Goal: Task Accomplishment & Management: Manage account settings

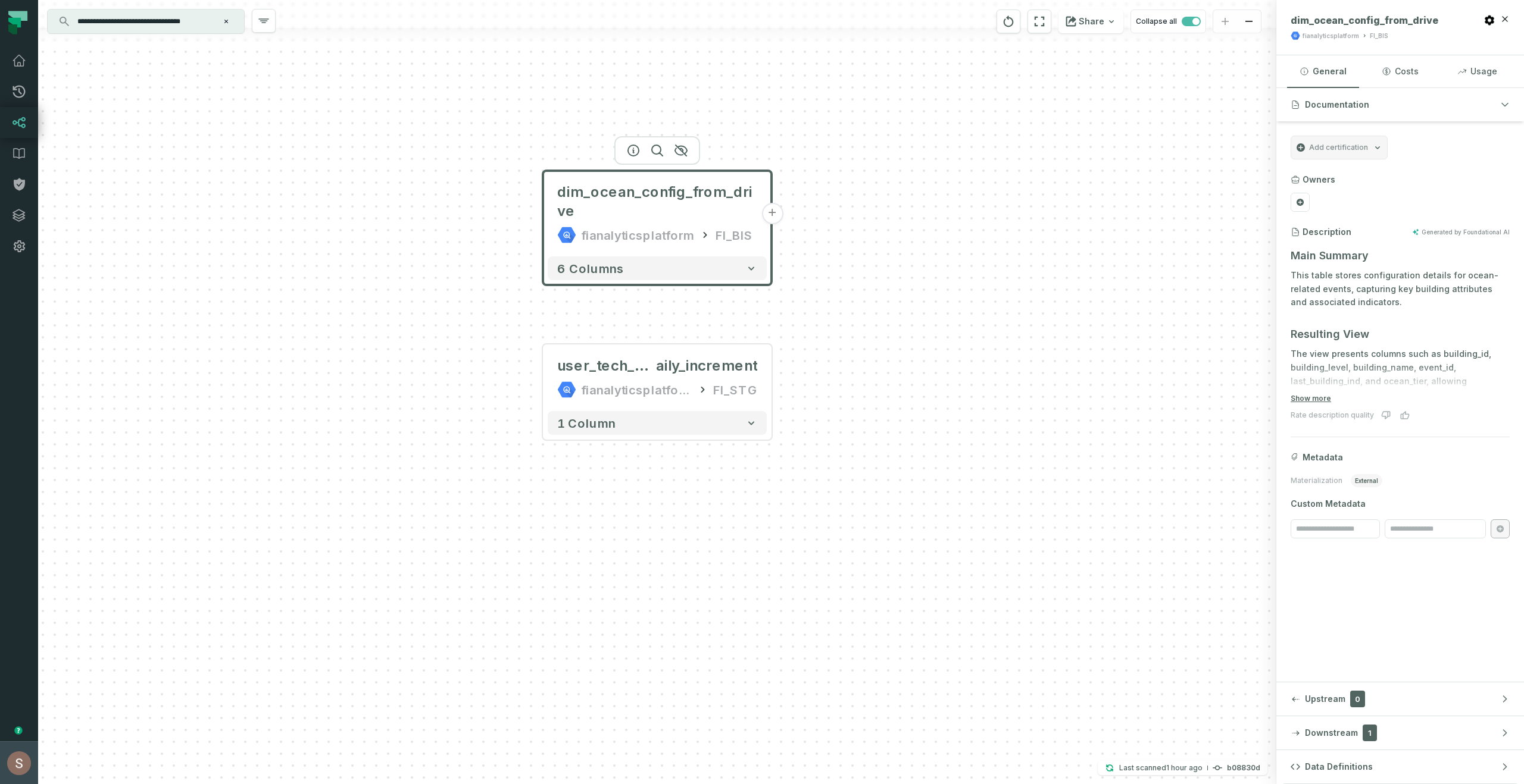
click at [1, 772] on button "[PERSON_NAME] (Moon Active) [EMAIL_ADDRESS][DOMAIN_NAME]" at bounding box center [19, 763] width 38 height 43
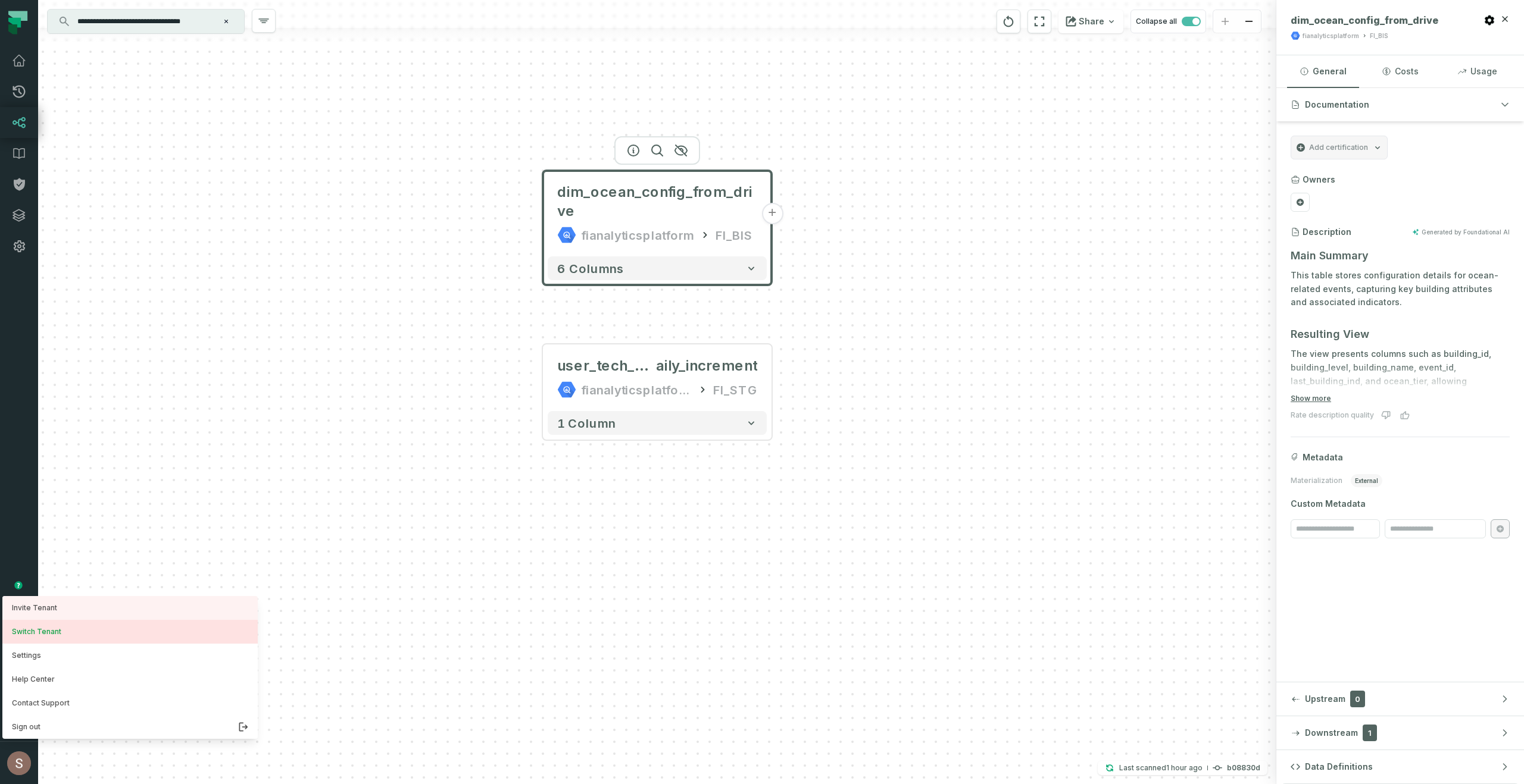
click at [27, 620] on button "Switch Tenant" at bounding box center [130, 632] width 255 height 24
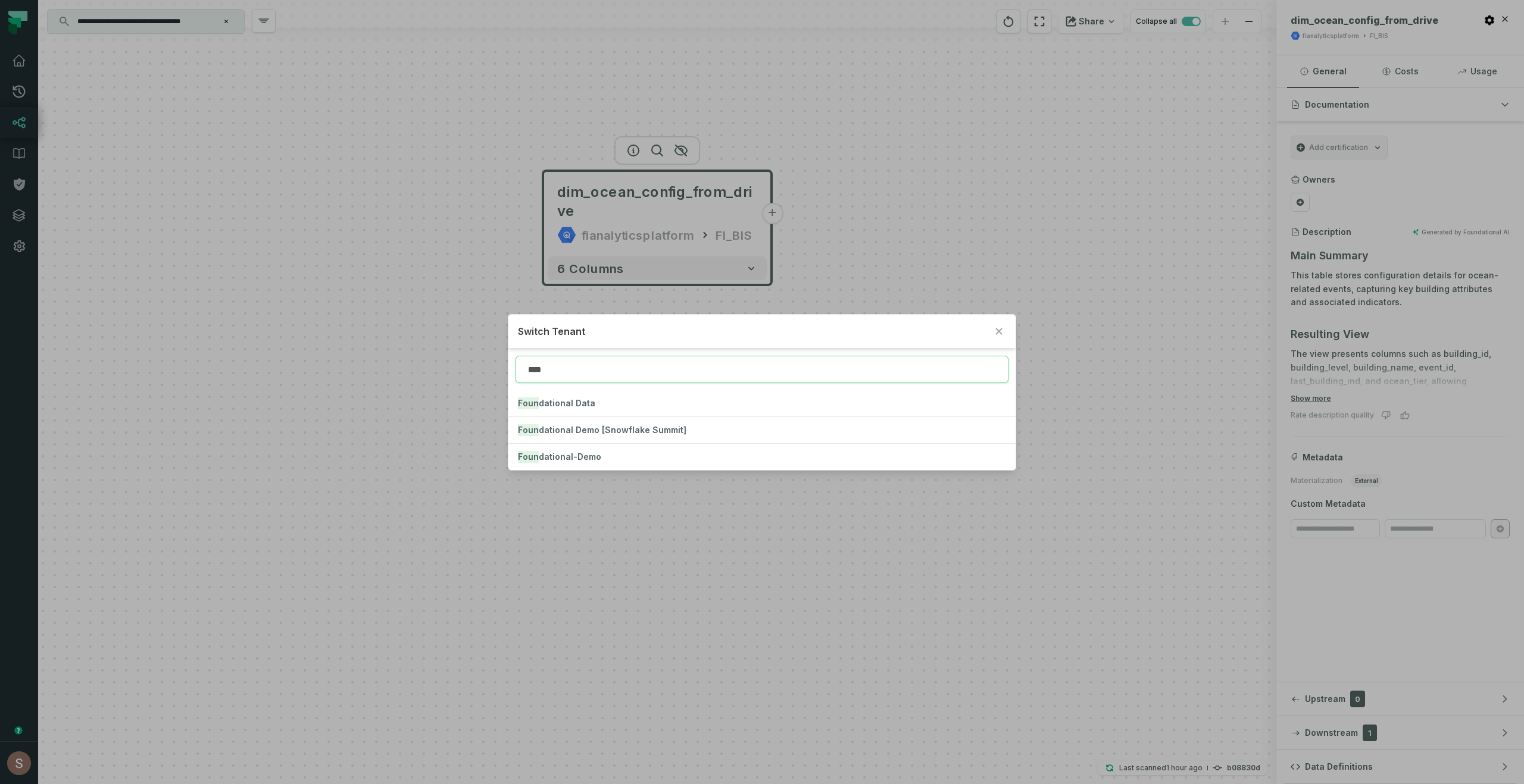
type input "****"
click button "Foun dational Data" at bounding box center [762, 404] width 507 height 26
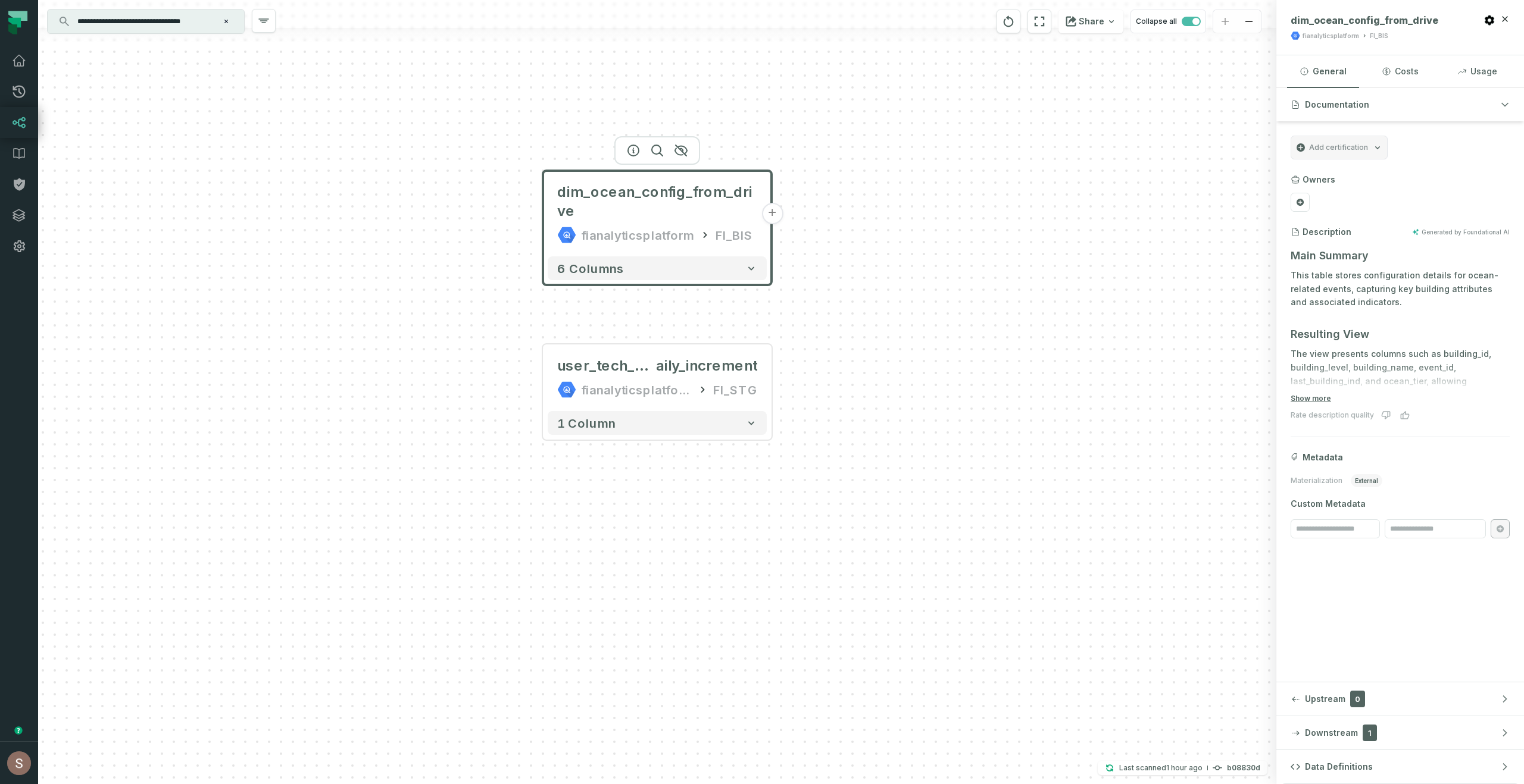
click at [943, 309] on div "dim_ocean_config_from_drive fianalyticsplatform FI_BIS + 6 columns user_tech_pe…" at bounding box center [657, 392] width 1238 height 784
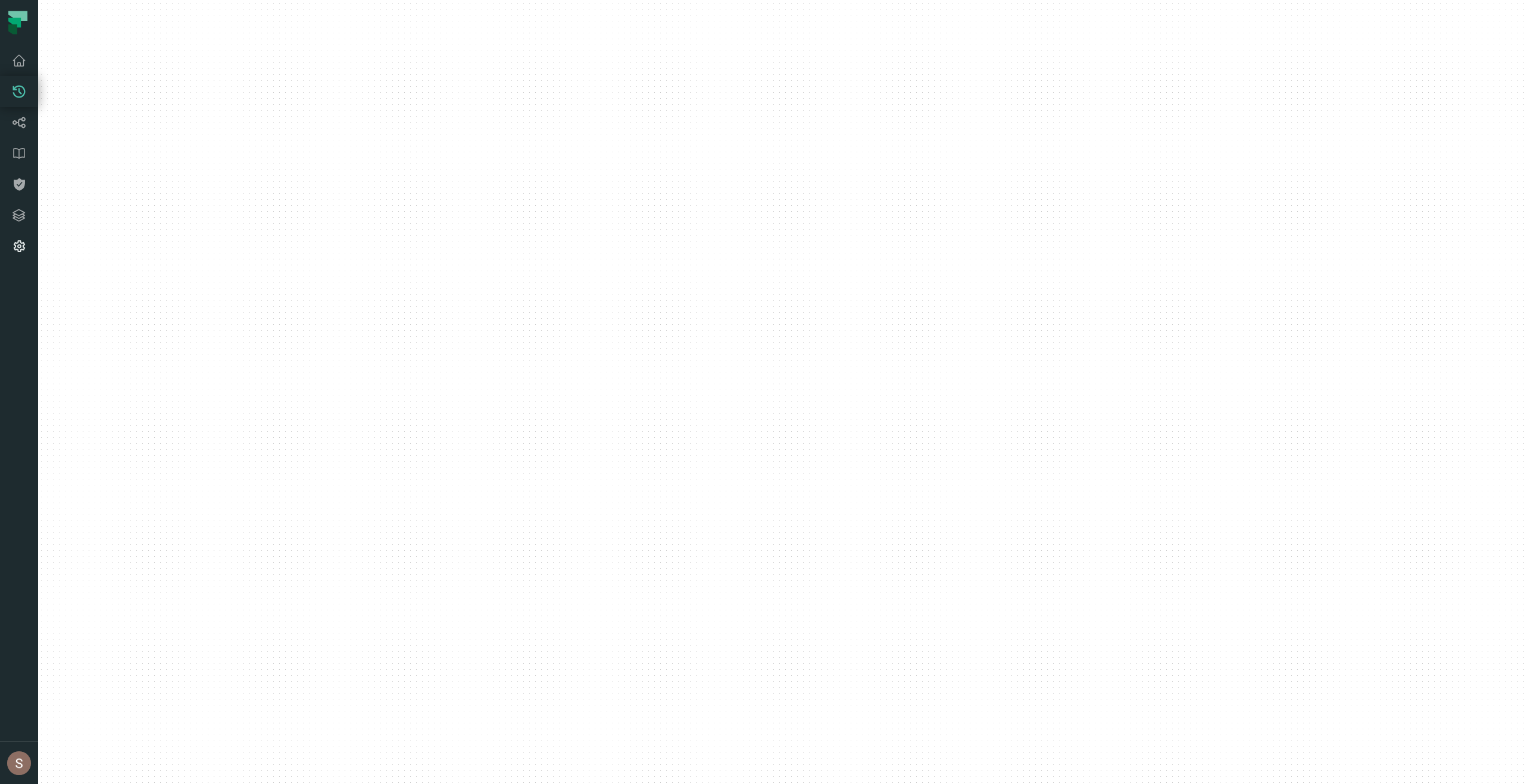
click at [30, 250] on link "Settings" at bounding box center [19, 246] width 38 height 31
click at [12, 240] on icon at bounding box center [19, 247] width 14 height 14
click at [323, 168] on div at bounding box center [781, 392] width 1486 height 784
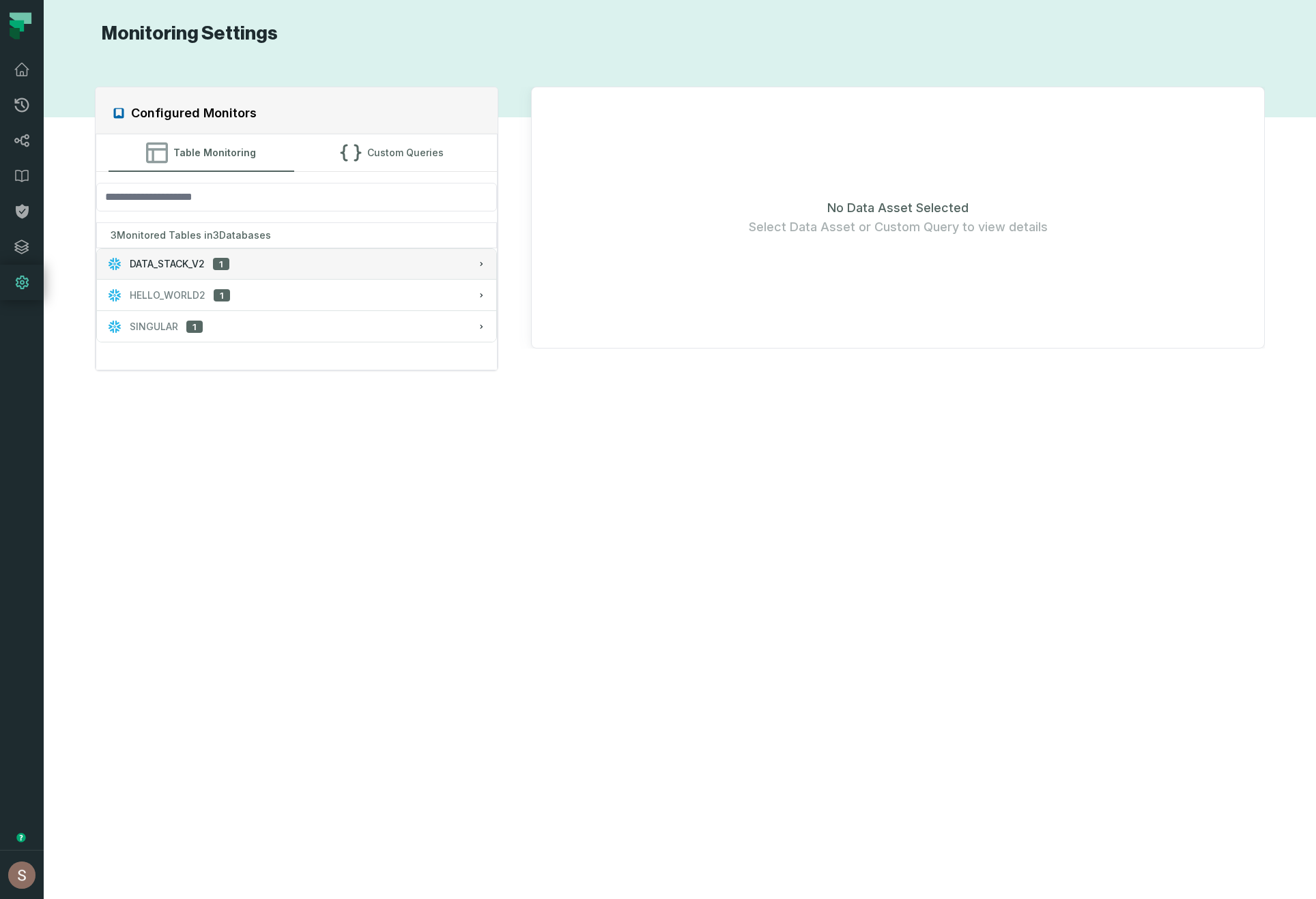
click at [318, 276] on button "DATA_STACK_V2 1" at bounding box center [296, 264] width 400 height 30
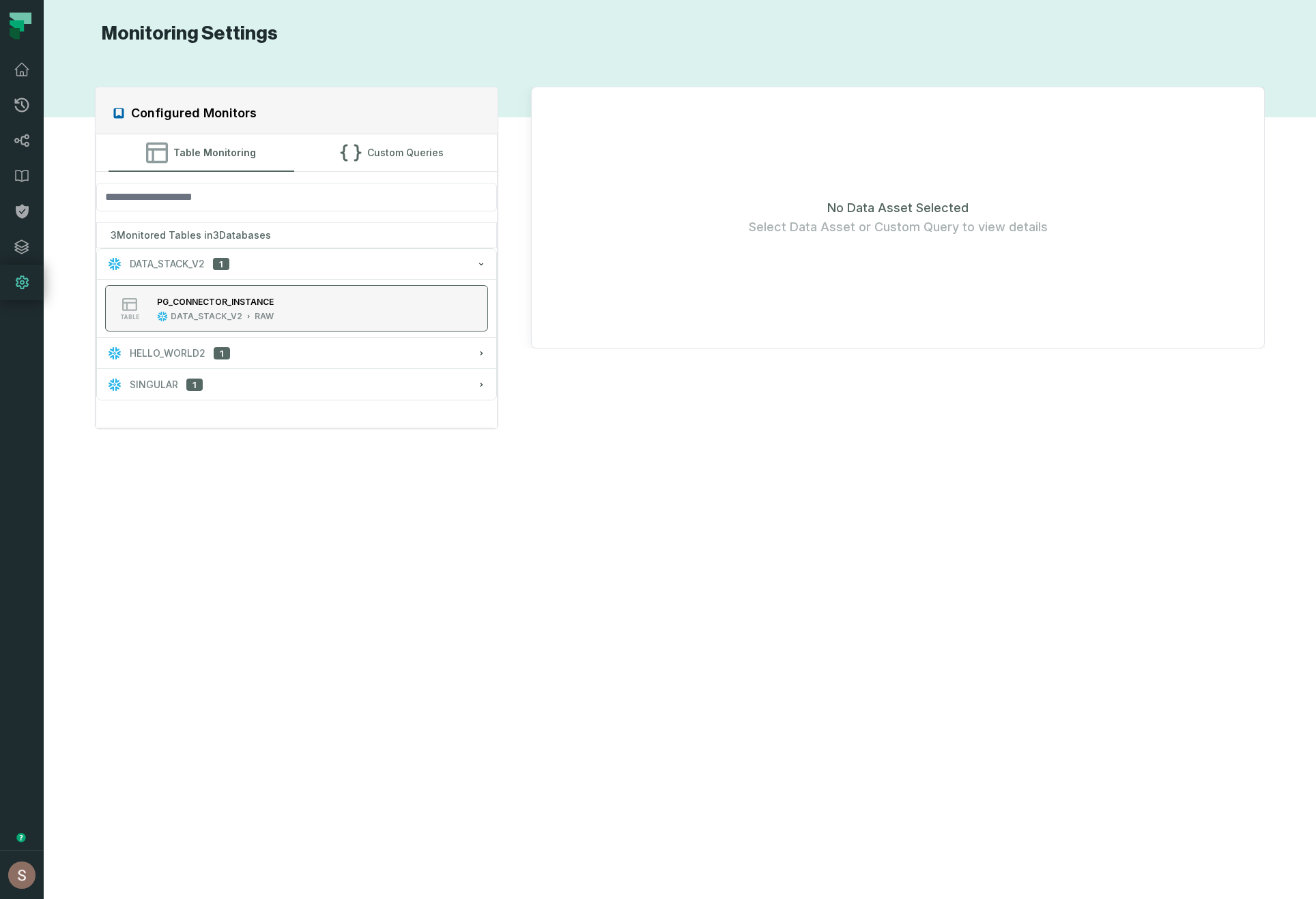
click at [304, 304] on button "table PG_CONNECTOR_INSTANCE DATA_STACK_V2 RAW" at bounding box center [296, 308] width 384 height 46
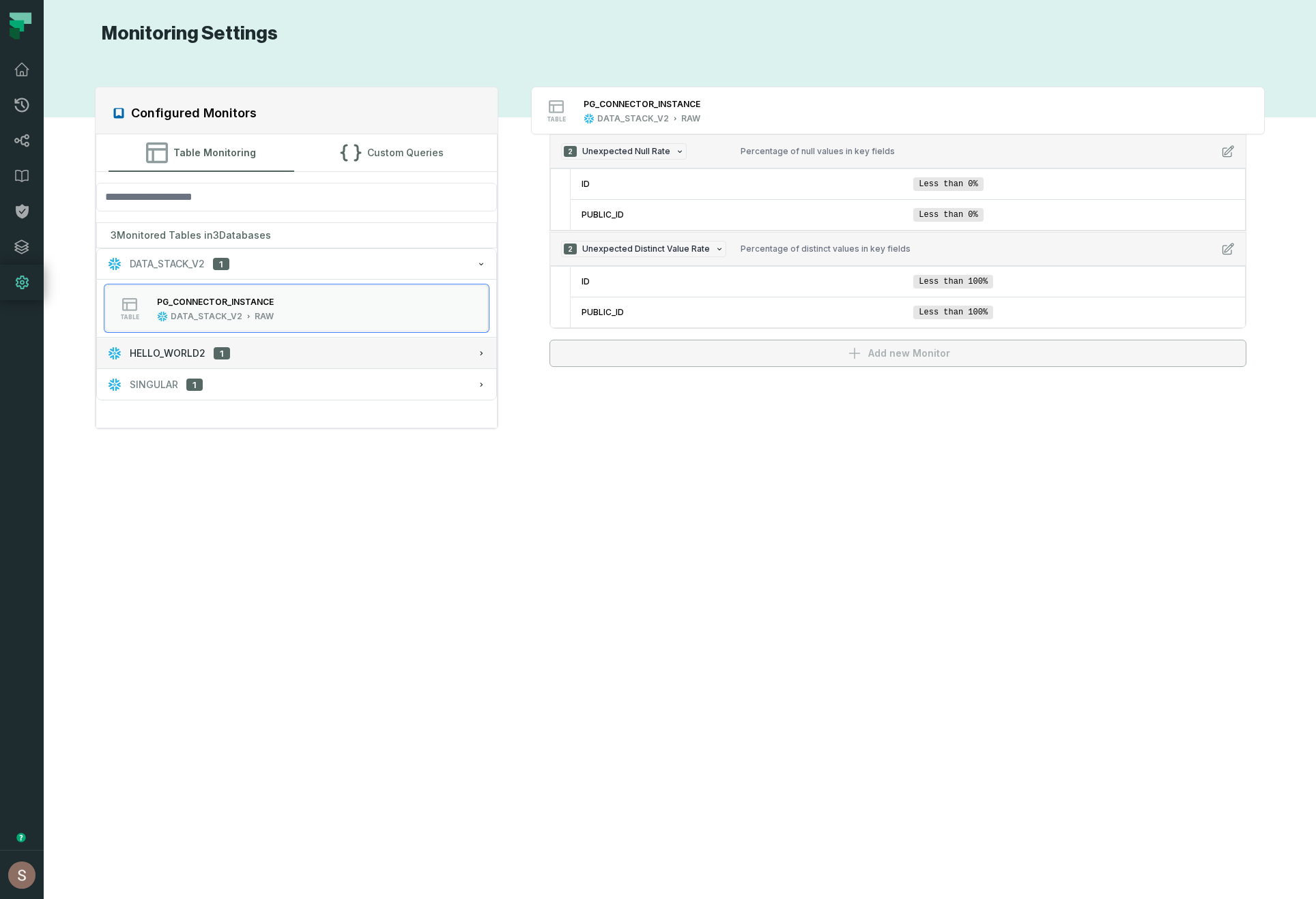
click at [228, 345] on button "HELLO_WORLD2 1" at bounding box center [296, 353] width 400 height 30
click at [234, 328] on div "VISA_CHARGEBACK_CODES" at bounding box center [215, 333] width 116 height 10
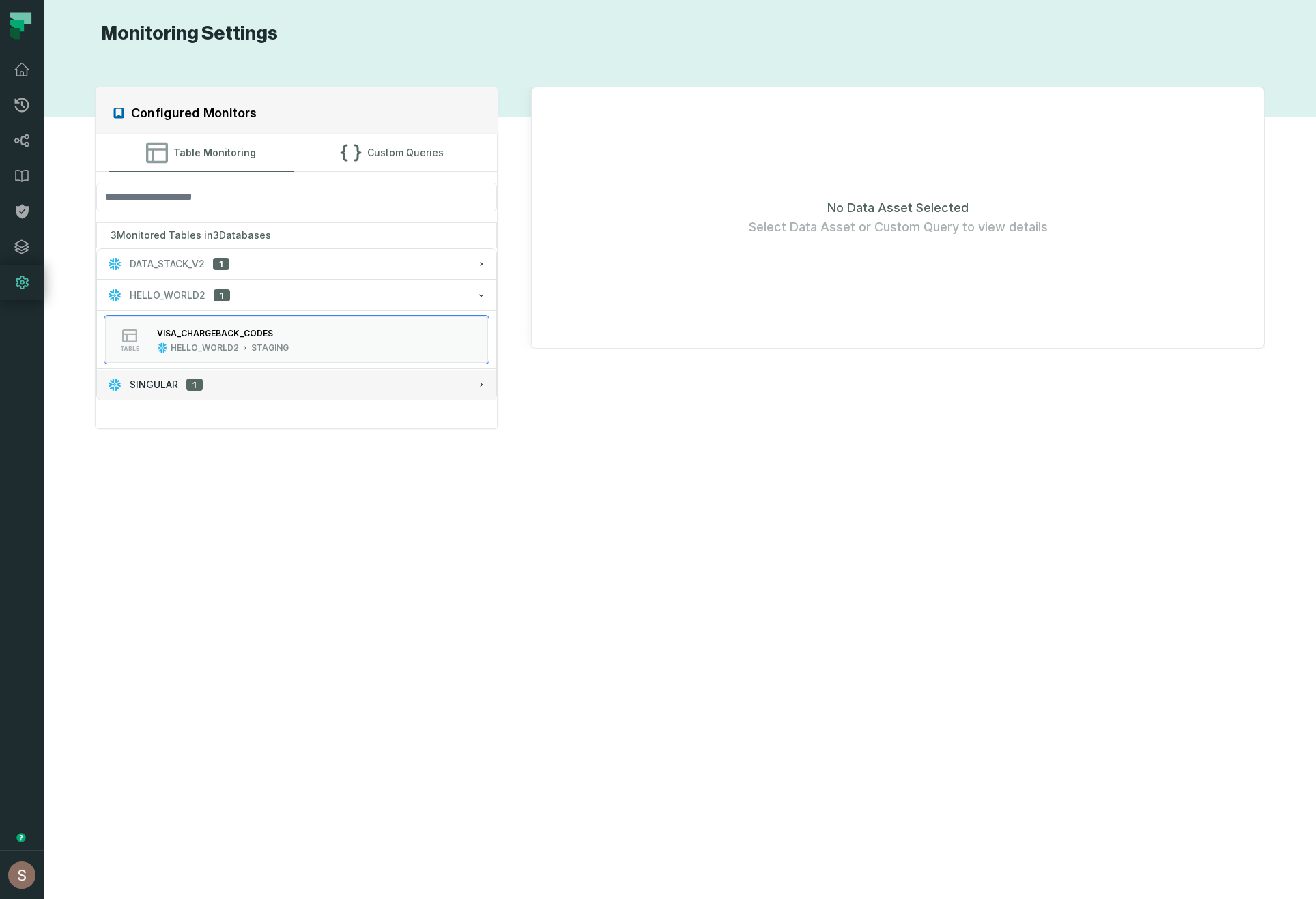
click at [247, 376] on button "SINGULAR 1" at bounding box center [296, 384] width 400 height 30
click at [261, 367] on div "MOBILE_DEVICE" at bounding box center [219, 365] width 125 height 14
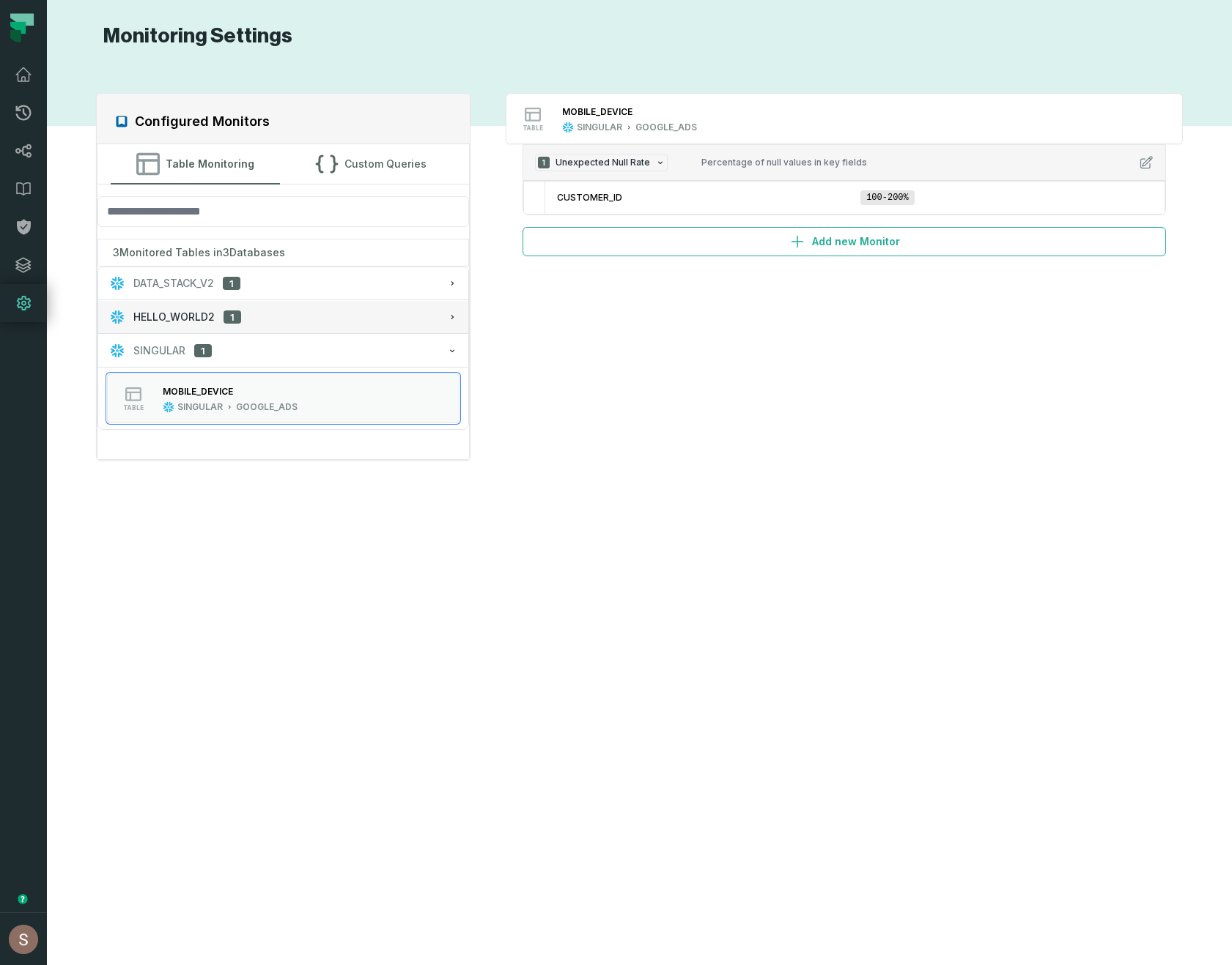
click at [291, 312] on div "HELLO_WORLD2 1" at bounding box center [283, 317] width 345 height 15
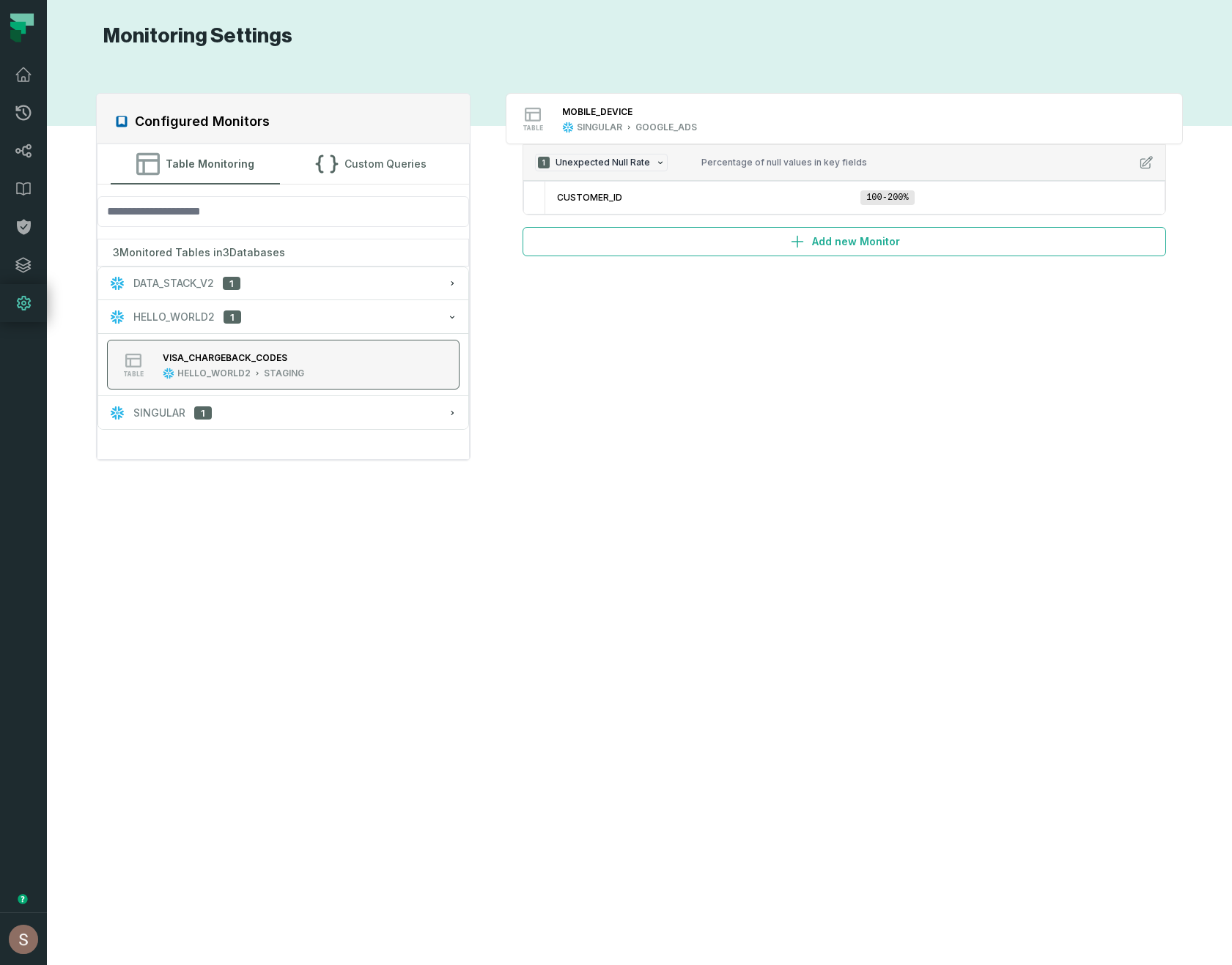
click at [279, 357] on div "VISA_CHARGEBACK_CODES" at bounding box center [225, 358] width 125 height 11
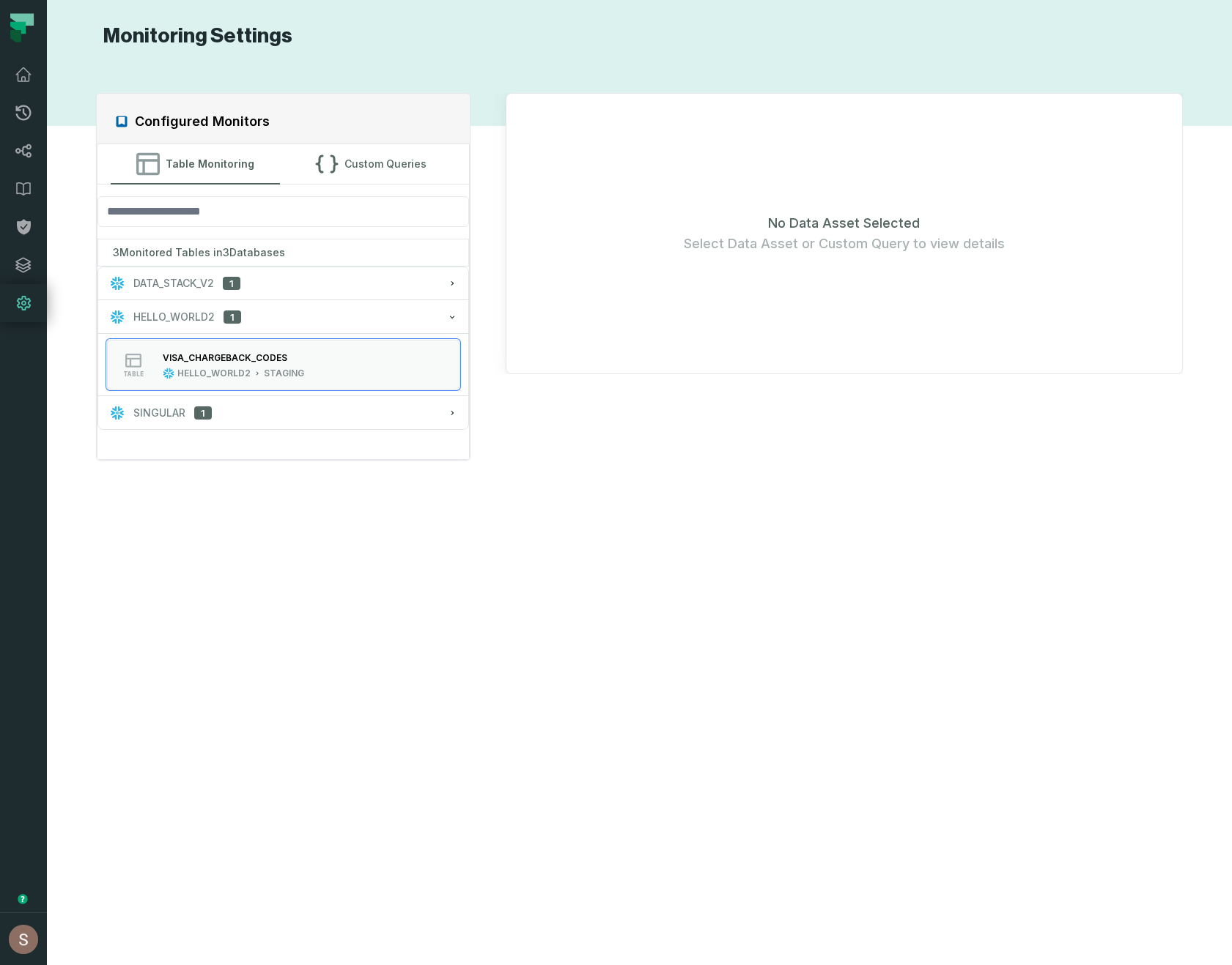
click at [801, 533] on div "Configured Monitors Table Monitoring Custom Queries 3 Monitored Tables in 3 Dat…" at bounding box center [639, 506] width 1156 height 881
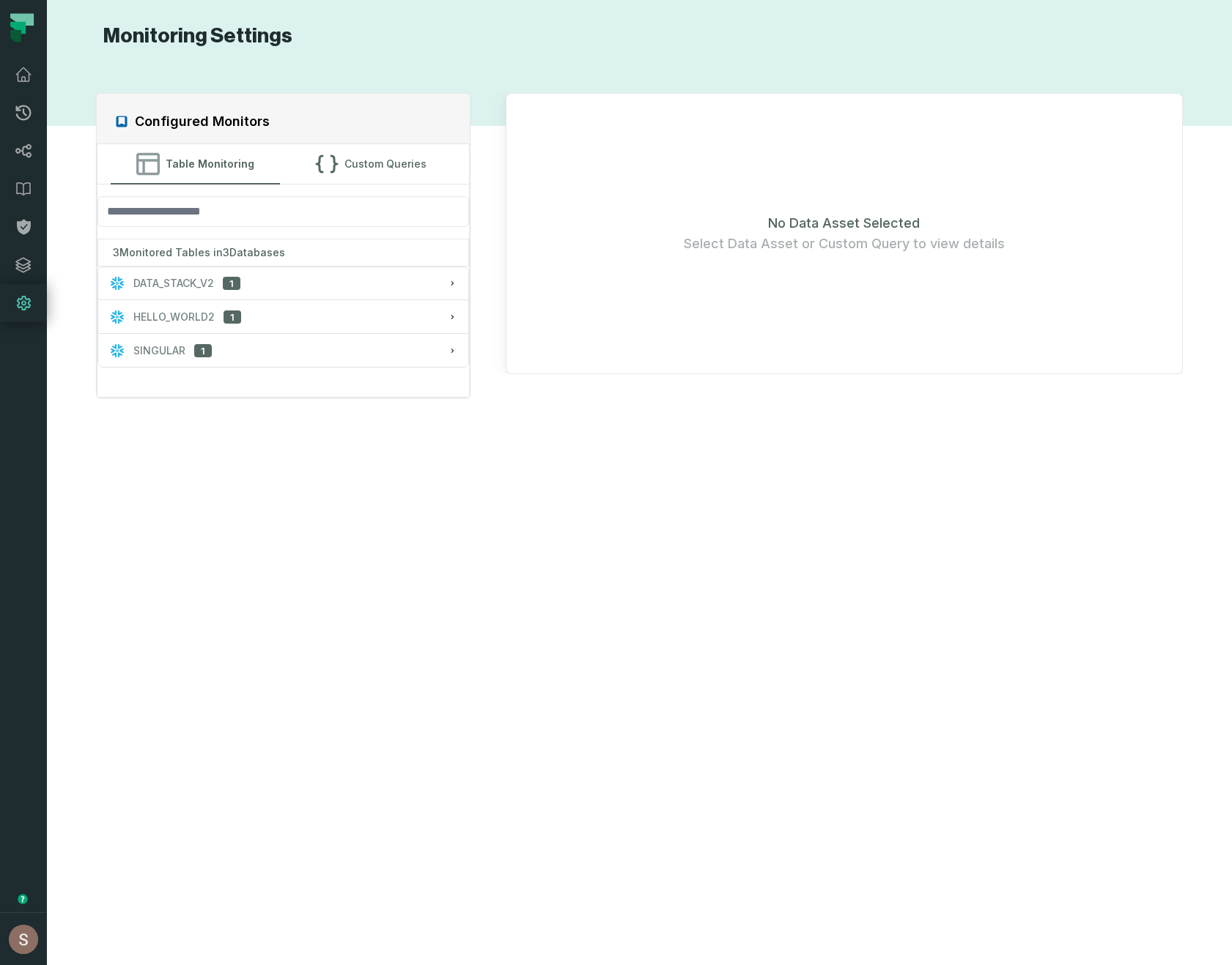
click at [840, 420] on div "Configured Monitors Table Monitoring Custom Queries 3 Monitored Tables in 3 Dat…" at bounding box center [639, 506] width 1156 height 881
click at [902, 418] on div "Configured Monitors Table Monitoring Custom Queries 3 Monitored Tables in 3 Dat…" at bounding box center [639, 506] width 1156 height 881
click at [15, 146] on icon at bounding box center [24, 151] width 18 height 18
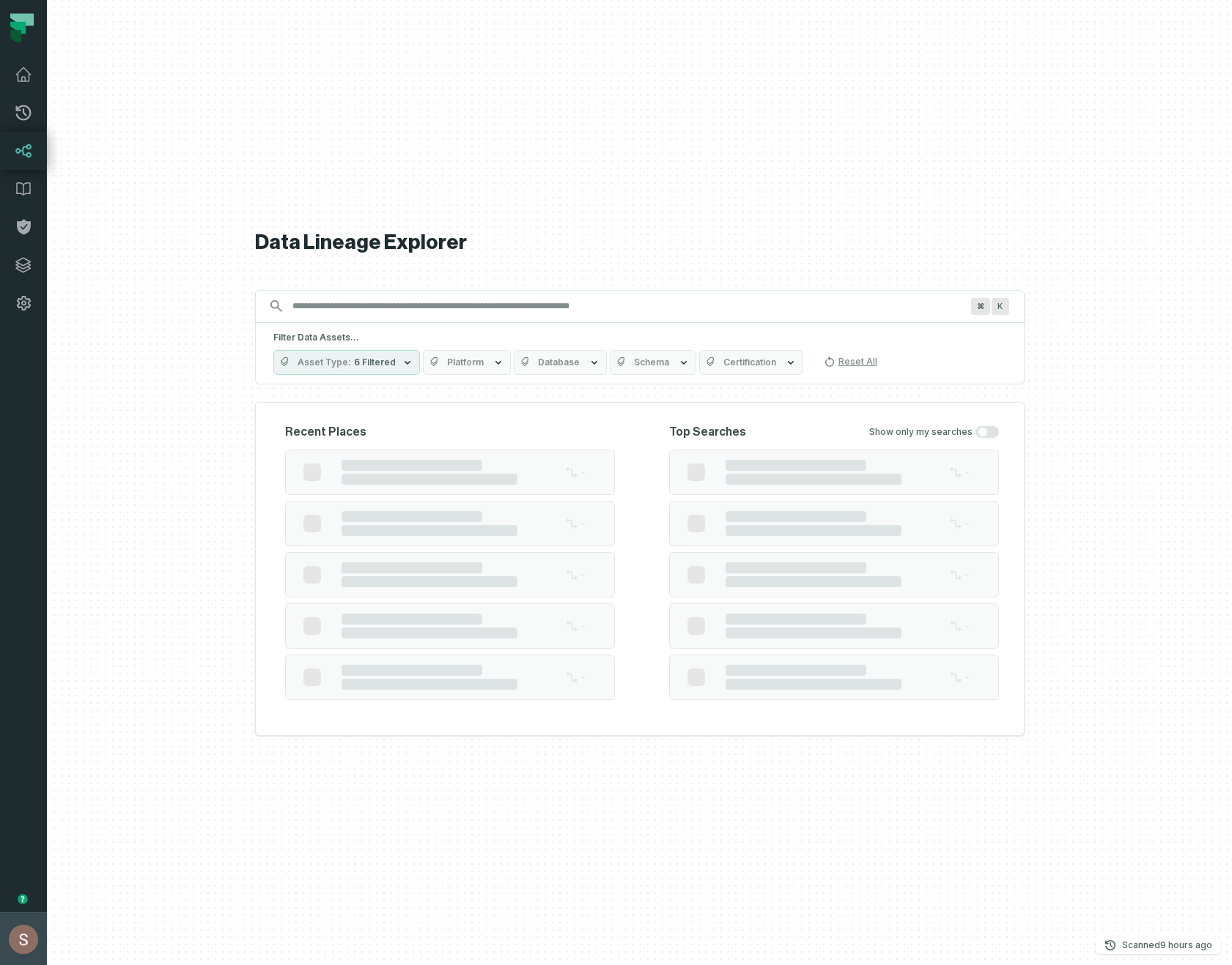
click at [0, 965] on button "Shay Gafniel (Foundational Data) shay@foundational.io" at bounding box center [23, 939] width 47 height 53
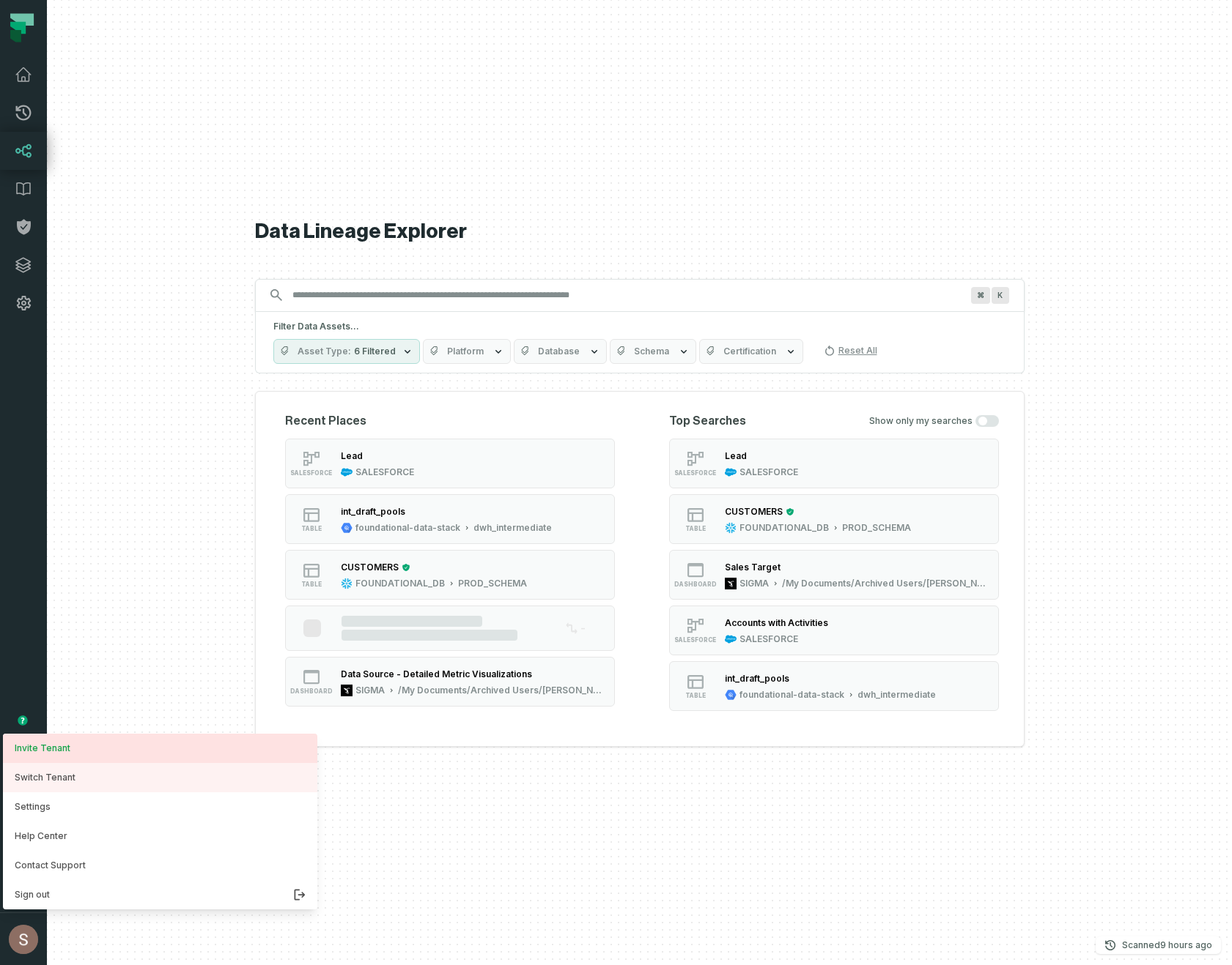
click at [44, 777] on button "Switch Tenant" at bounding box center [159, 777] width 314 height 29
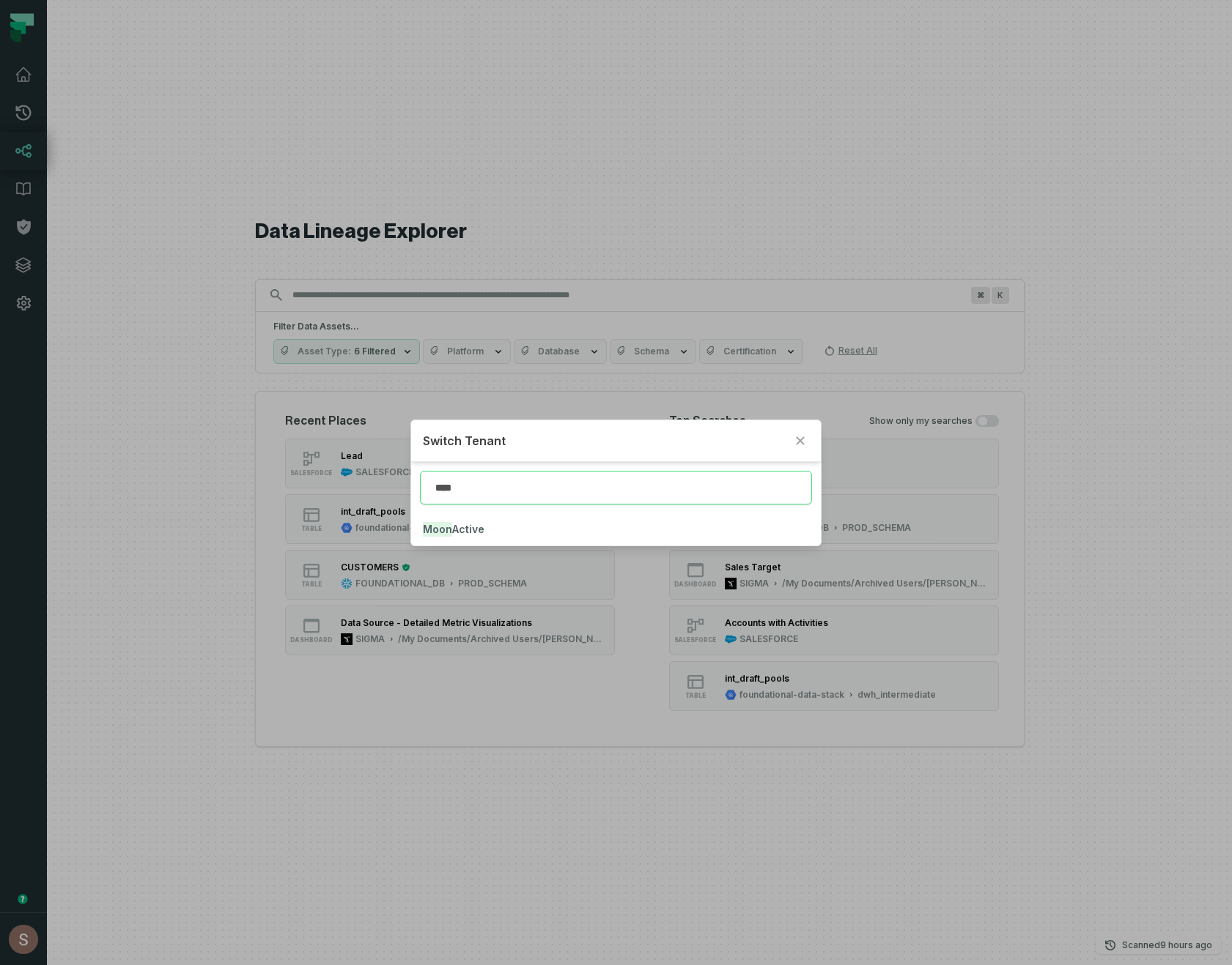
type input "****"
click button "Moon Active" at bounding box center [616, 529] width 409 height 32
